Goal: Check status: Check status

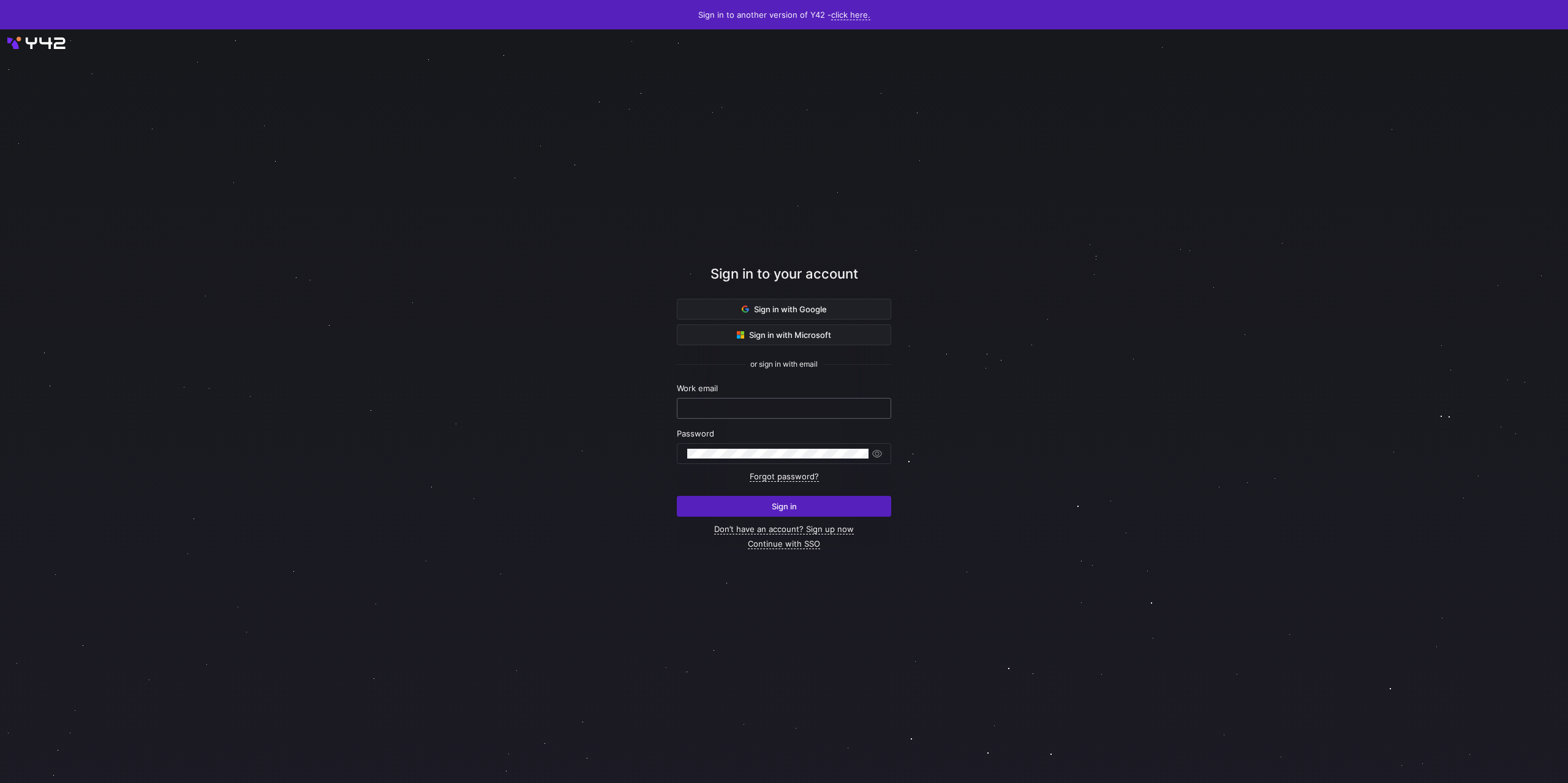
click at [713, 408] on input "text" at bounding box center [784, 408] width 194 height 10
type input "[PERSON_NAME][EMAIL_ADDRESS][DOMAIN_NAME]"
click at [677, 496] on button "Sign in" at bounding box center [784, 506] width 214 height 21
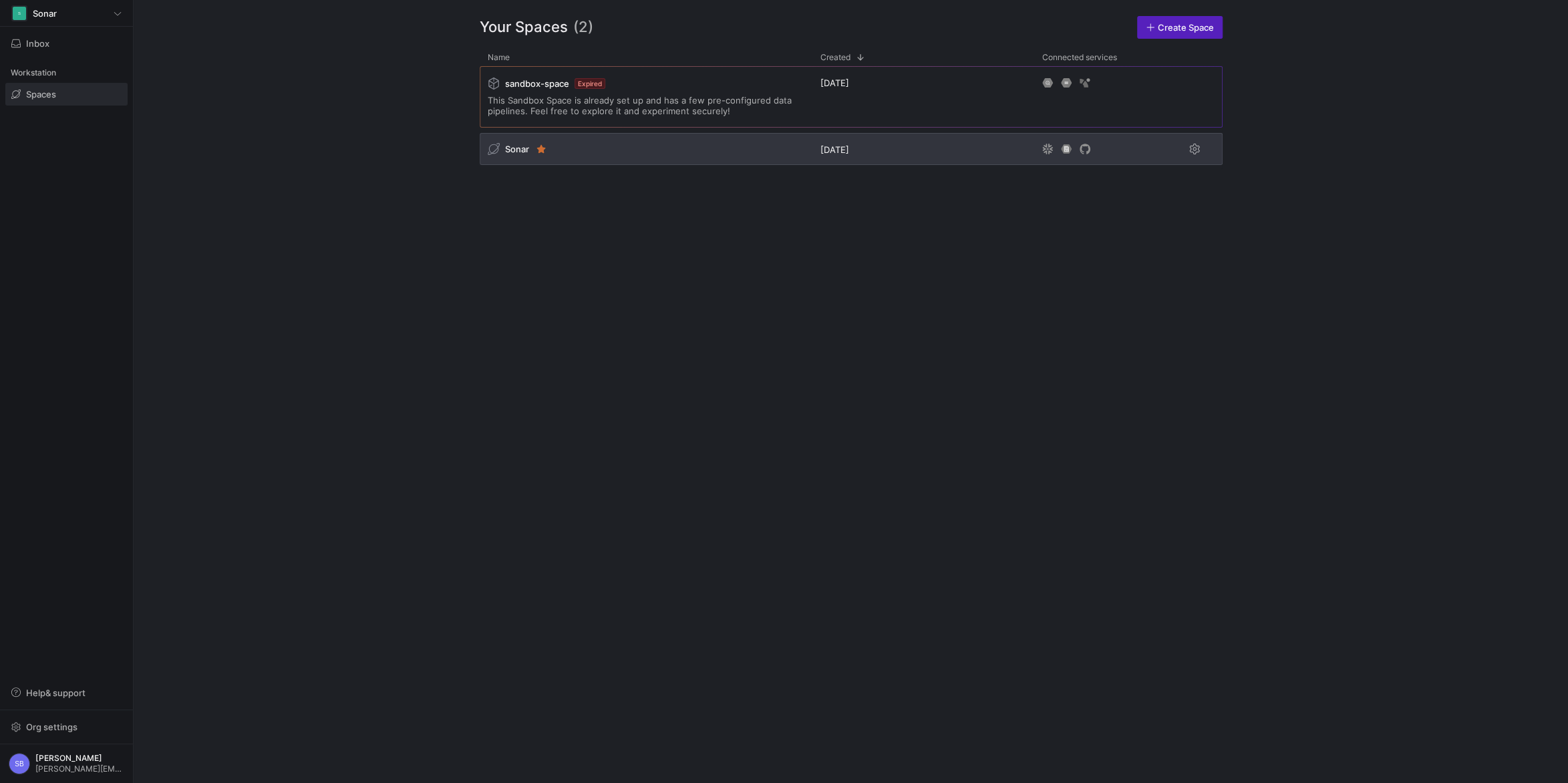
click at [515, 145] on span "Sonar" at bounding box center [517, 148] width 24 height 10
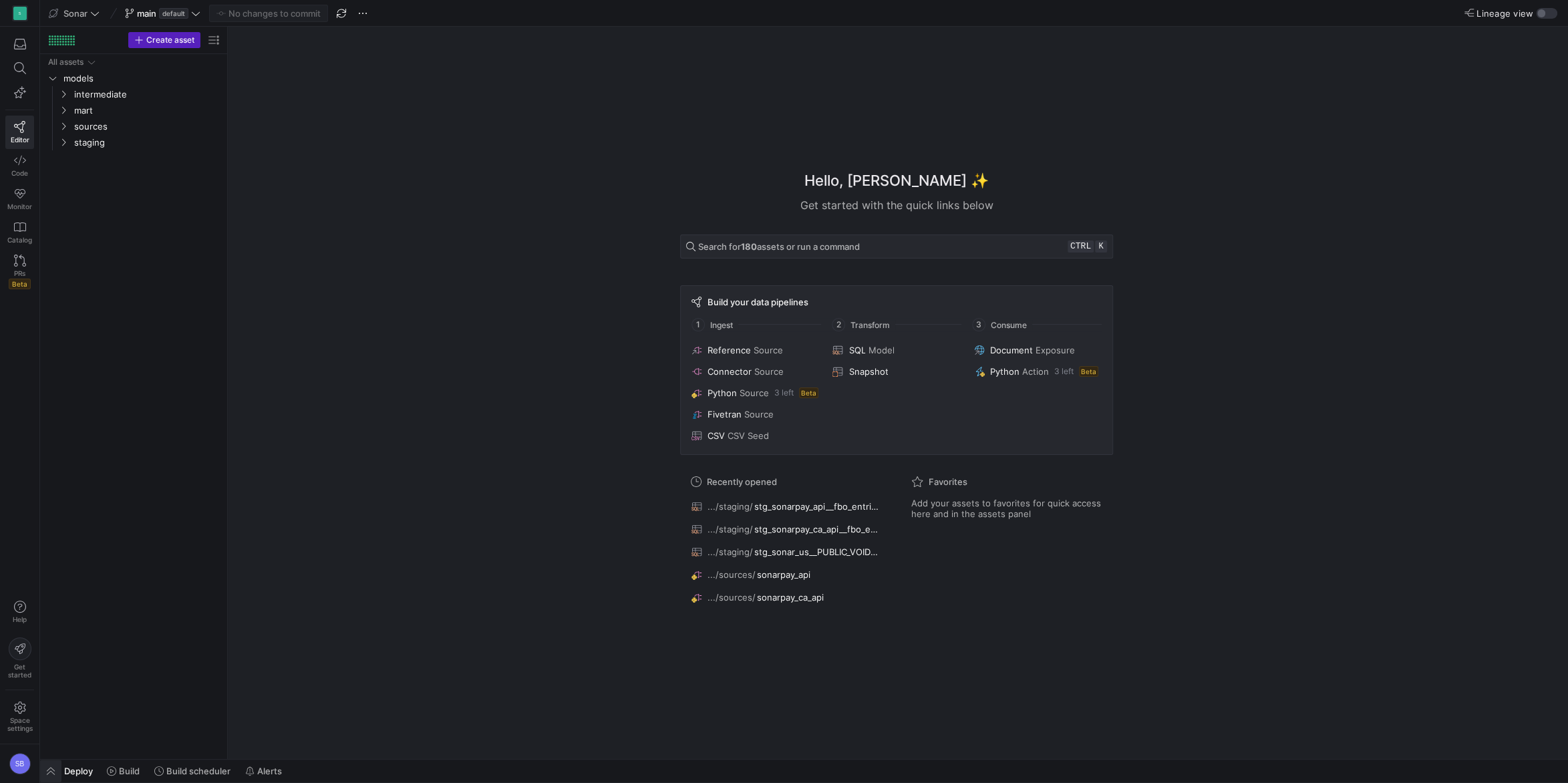
click at [54, 773] on span "button" at bounding box center [50, 771] width 22 height 22
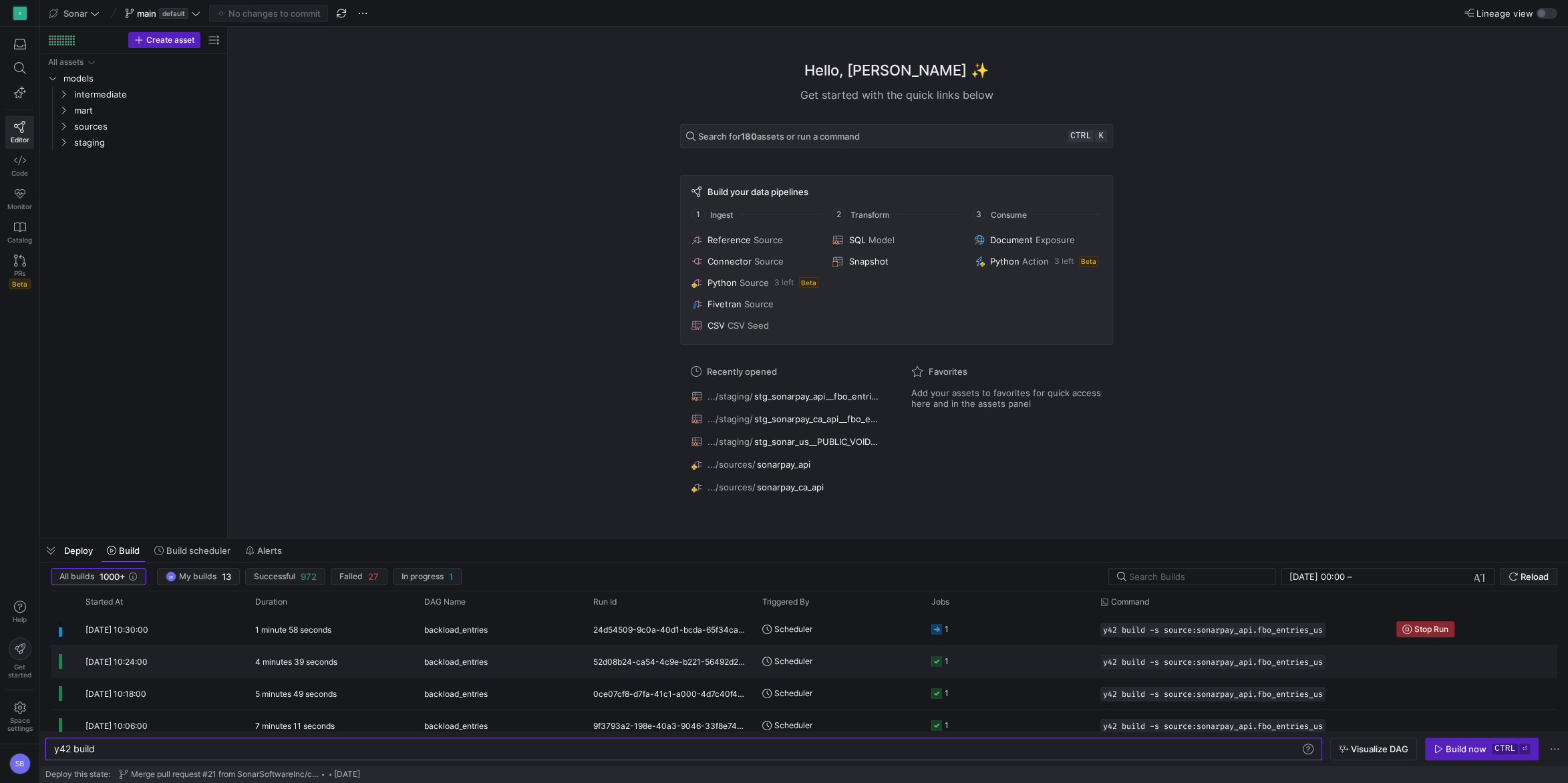
click at [326, 661] on y42-duration "4 minutes 39 seconds" at bounding box center [296, 661] width 82 height 10
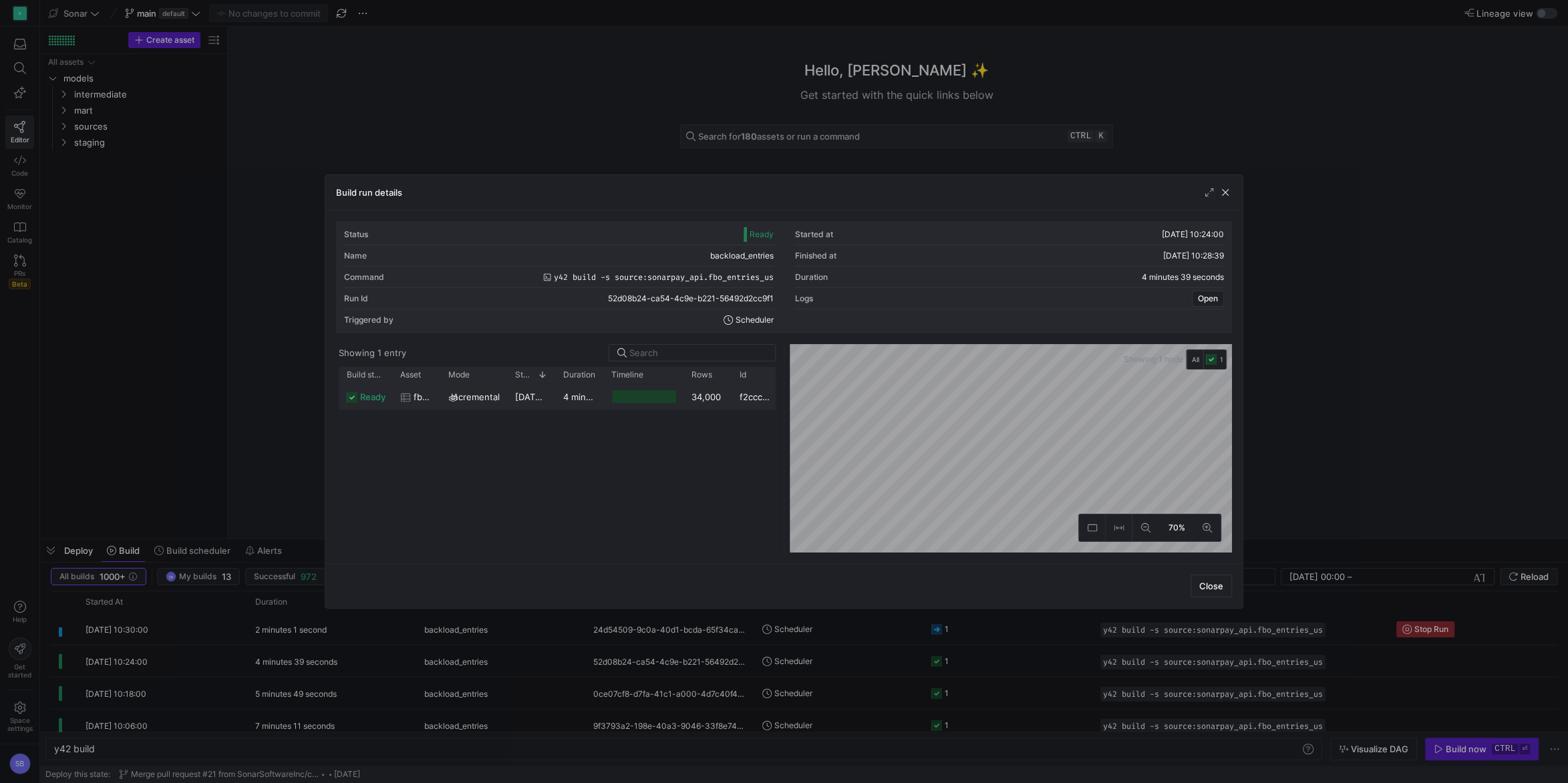
click at [577, 400] on y42-duration "4 minutes 37 seconds" at bounding box center [609, 396] width 92 height 10
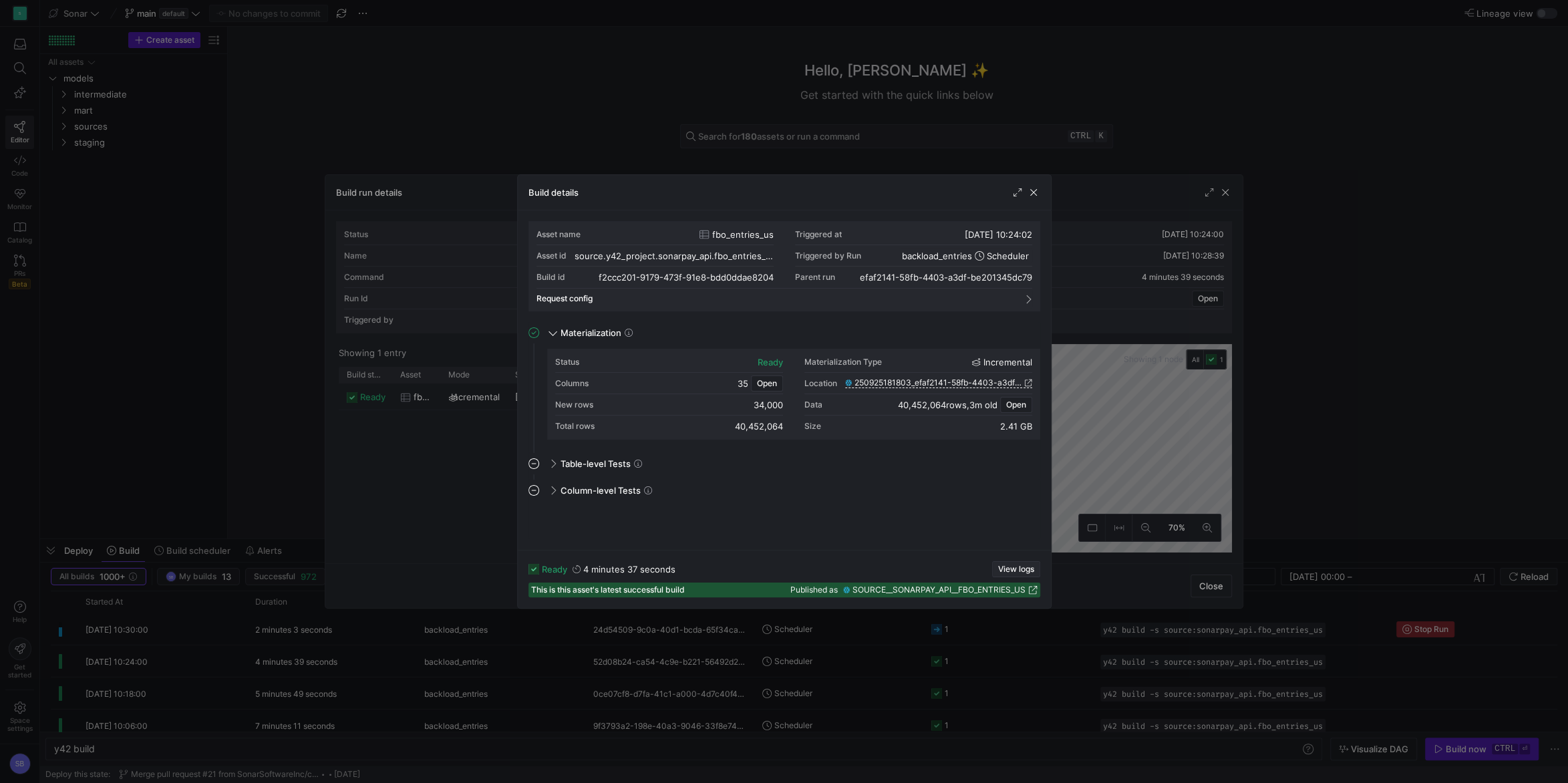
click at [1026, 572] on span "View logs" at bounding box center [1015, 569] width 36 height 10
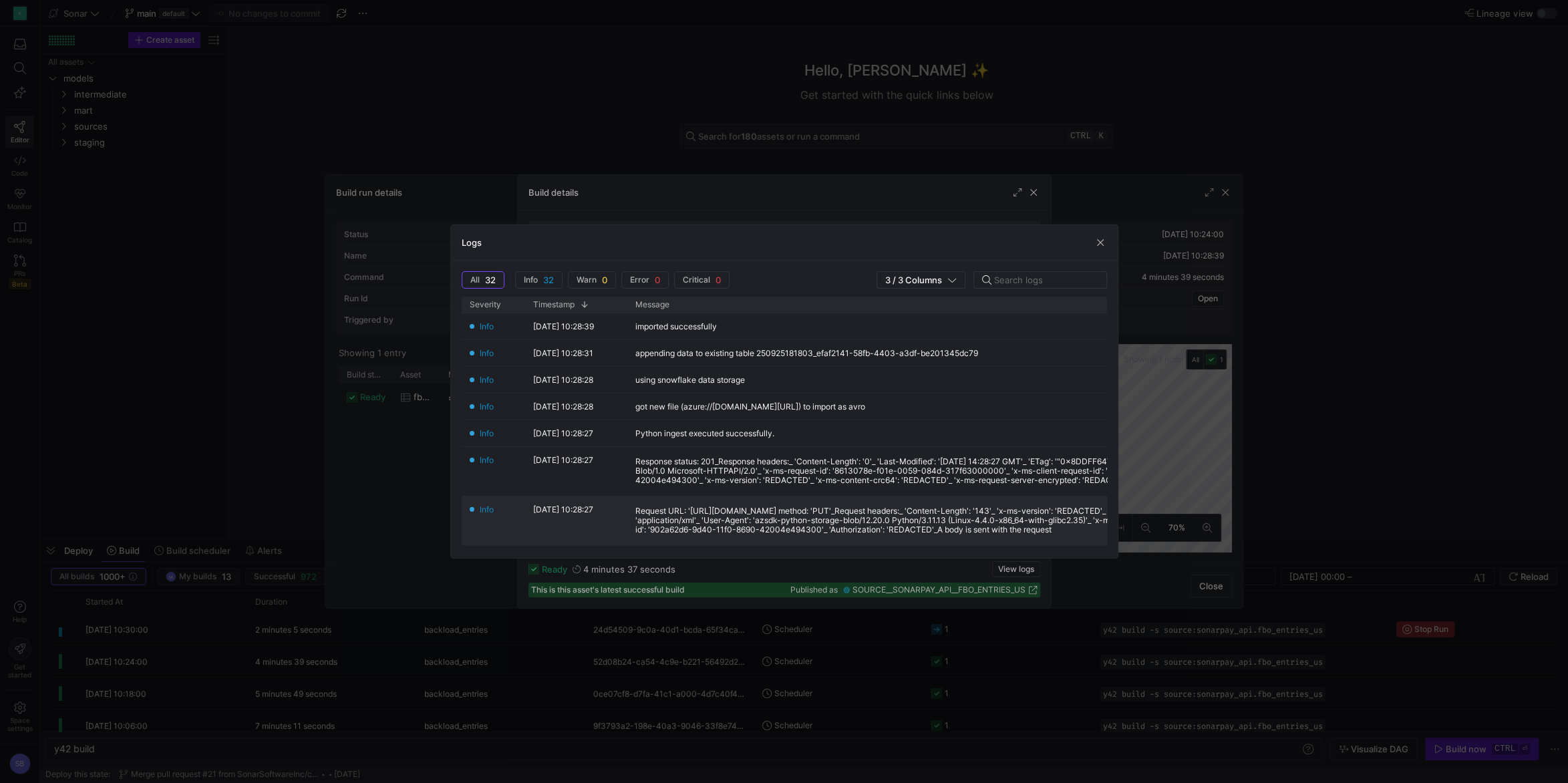
scroll to position [312, 0]
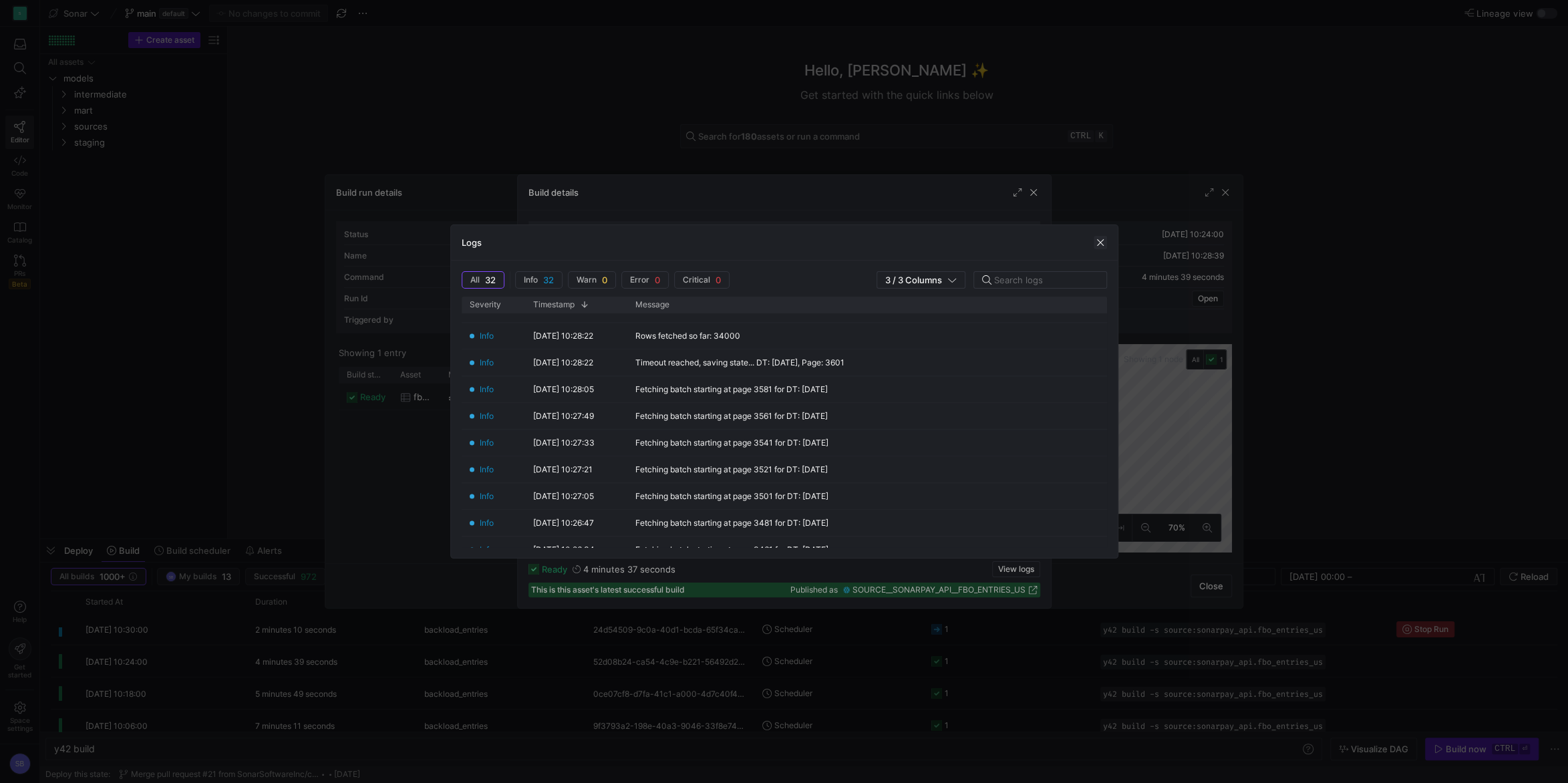
click at [1100, 245] on span "button" at bounding box center [1100, 242] width 14 height 14
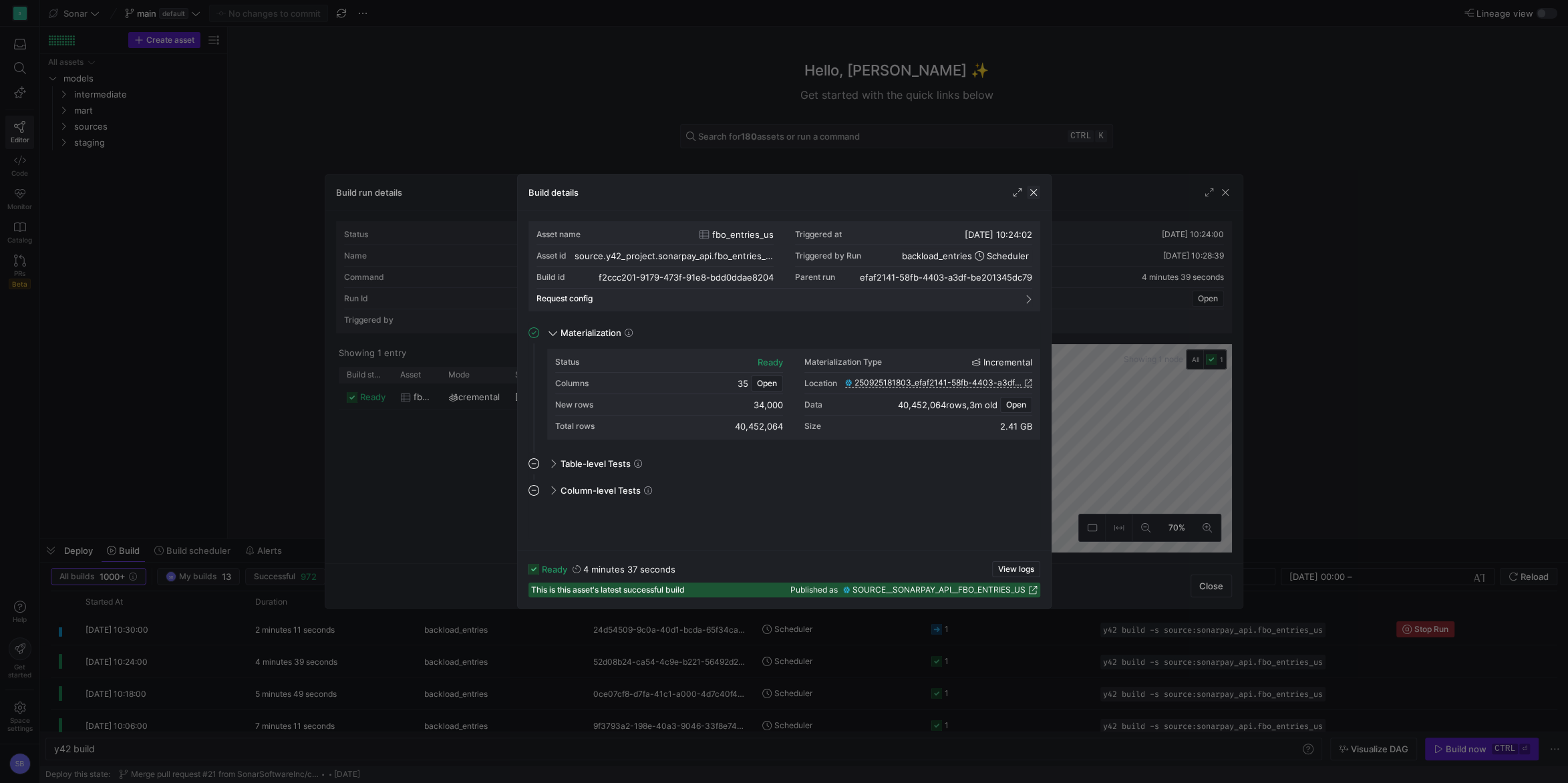
click at [1031, 195] on span "button" at bounding box center [1033, 192] width 14 height 14
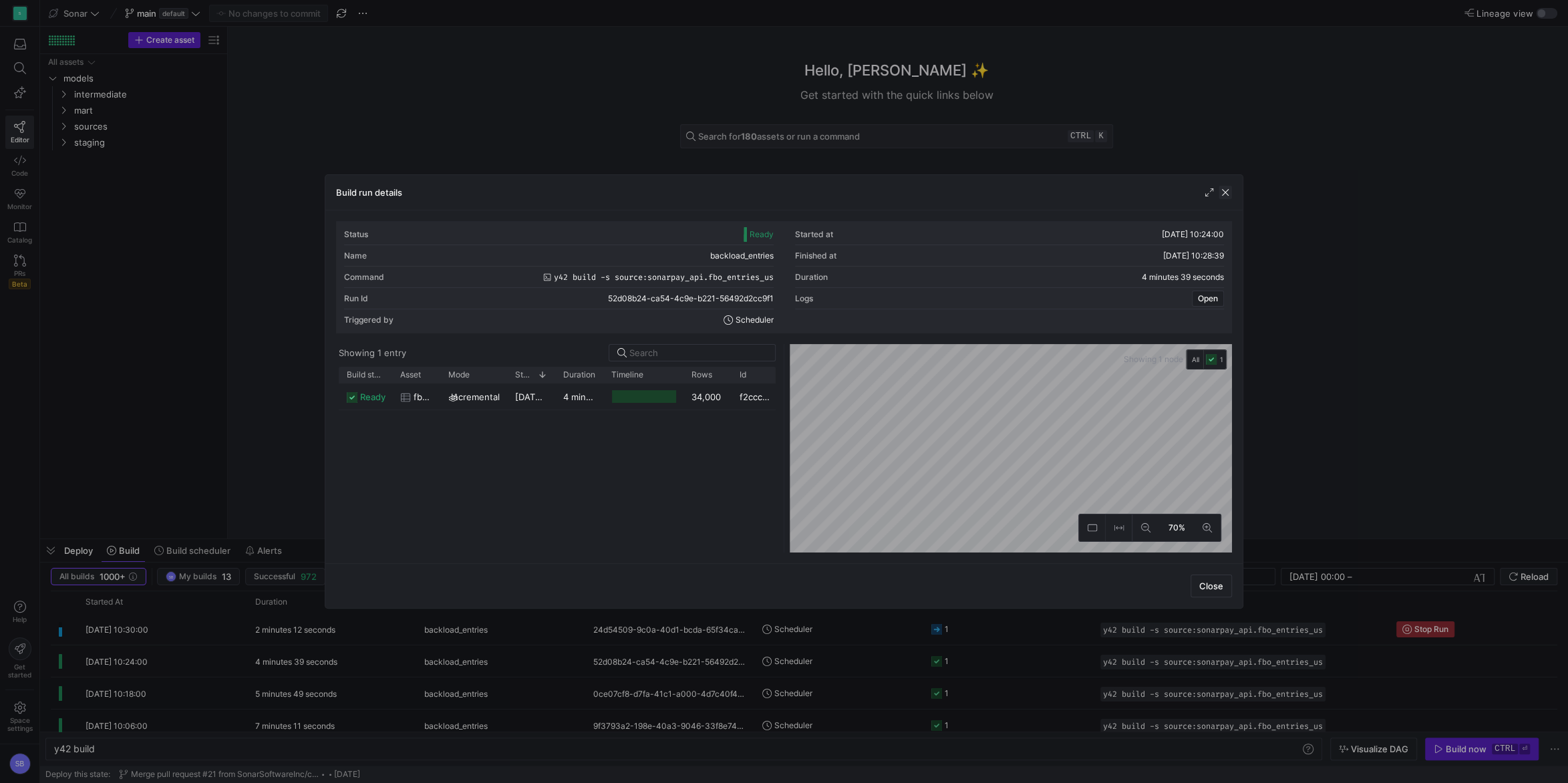
click at [1230, 195] on span "button" at bounding box center [1225, 192] width 14 height 14
